Goal: Find specific page/section: Find specific page/section

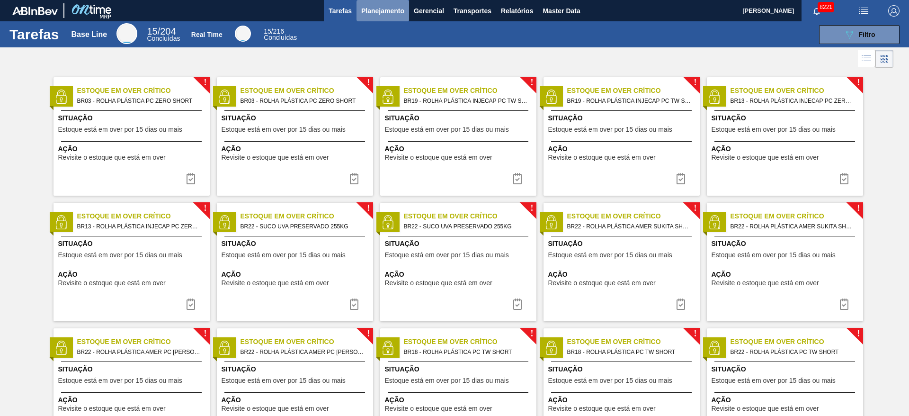
click at [407, 15] on button "Planejamento" at bounding box center [383, 10] width 53 height 21
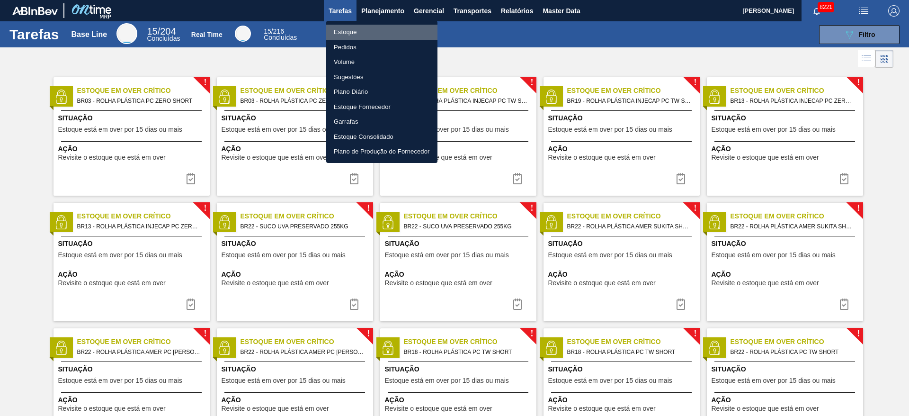
click at [374, 31] on li "Estoque" at bounding box center [381, 32] width 111 height 15
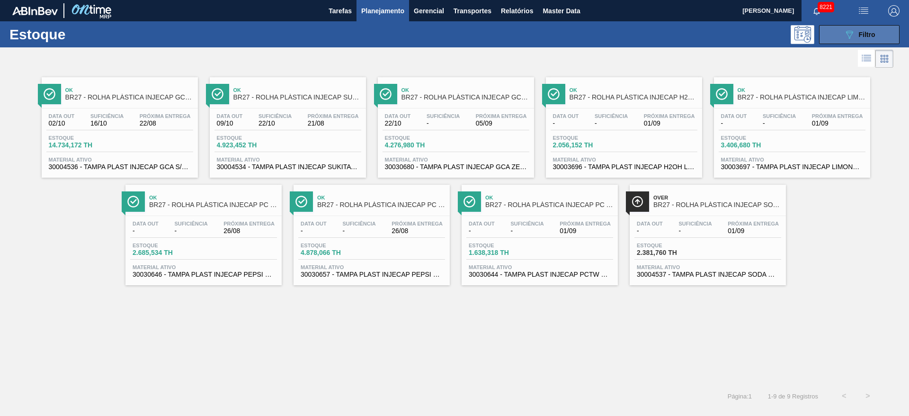
click at [850, 39] on icon "089F7B8B-B2A5-4AFE-B5C0-19BA573D28AC" at bounding box center [849, 34] width 11 height 11
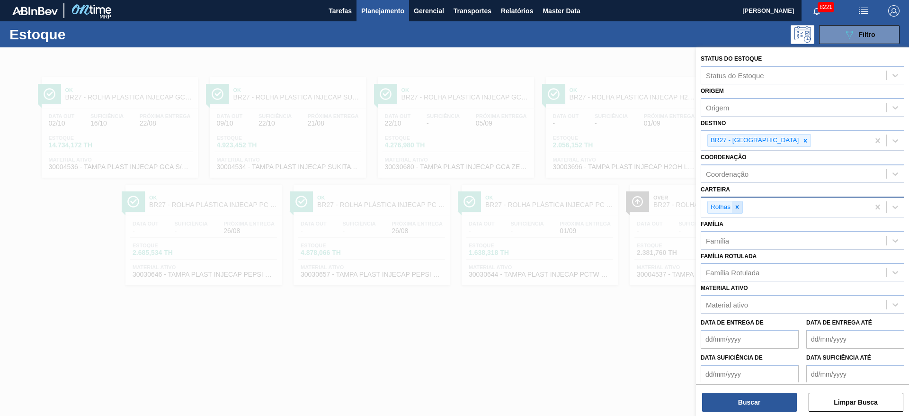
click at [735, 209] on icon at bounding box center [737, 207] width 7 height 7
click at [735, 209] on div "Carteira" at bounding box center [793, 206] width 185 height 14
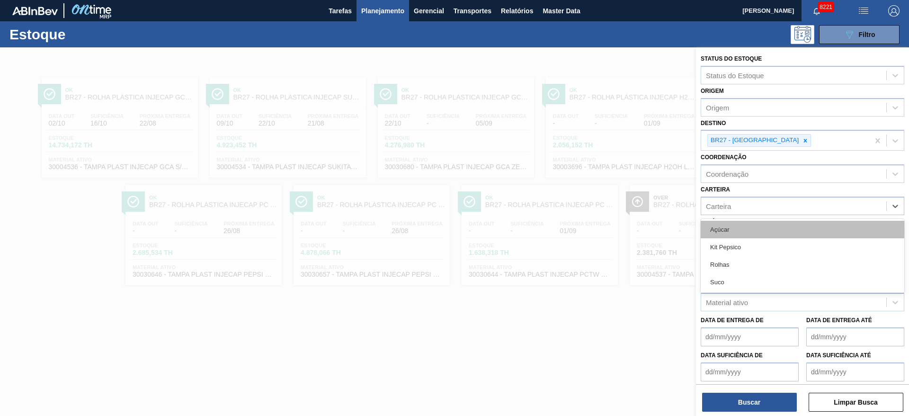
click at [735, 223] on div "Açúcar" at bounding box center [803, 230] width 204 height 18
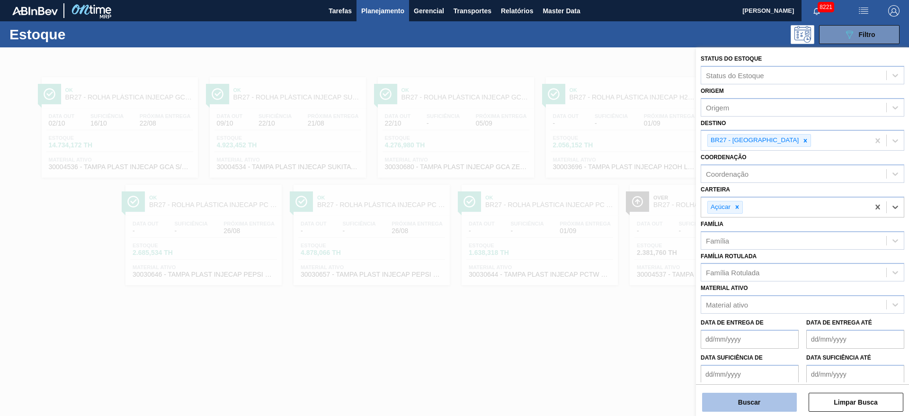
click at [761, 409] on button "Buscar" at bounding box center [749, 401] width 95 height 19
